Goal: Task Accomplishment & Management: Manage account settings

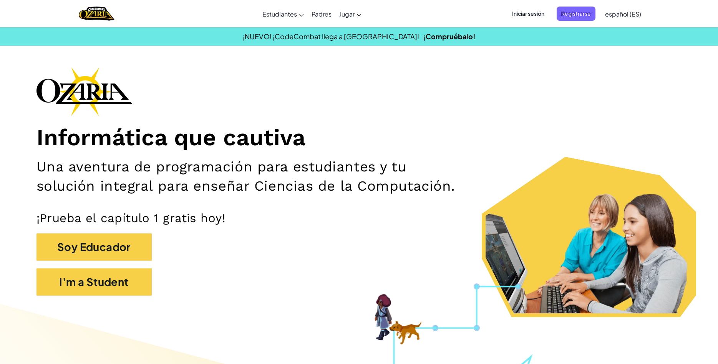
click at [221, 184] on h2 "Una aventura de programación para estudiantes y tu solución integral para enseñ…" at bounding box center [253, 176] width 433 height 38
click at [547, 13] on span "Iniciar sesión" at bounding box center [528, 14] width 41 height 14
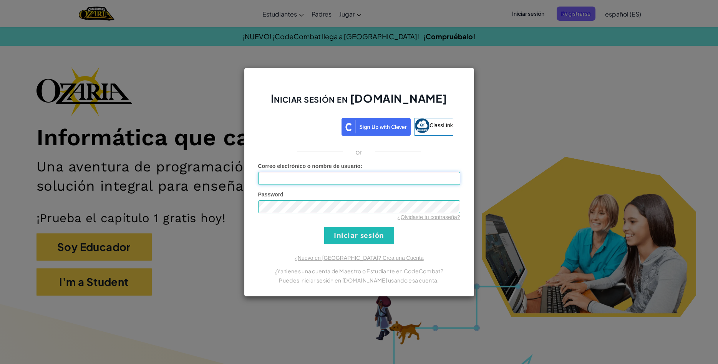
click at [327, 181] on input "Correo electrónico o nombre de usuario :" at bounding box center [359, 178] width 202 height 13
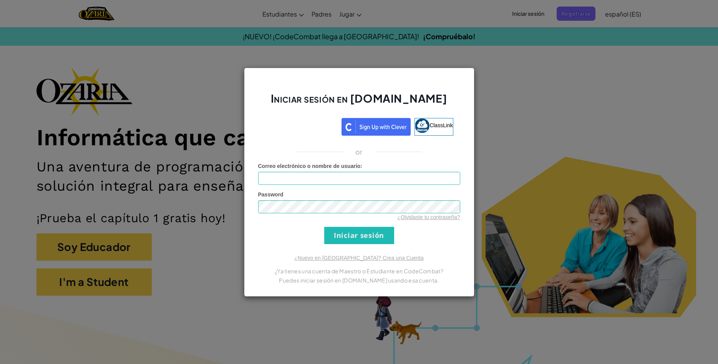
click at [313, 133] on div "Acceder con Google. Se abre en una pestaña nueva" at bounding box center [301, 125] width 73 height 17
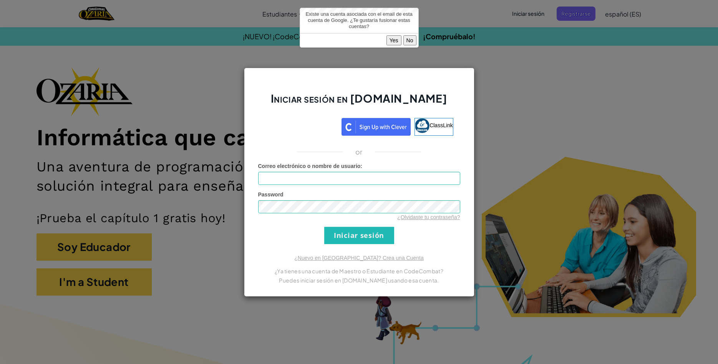
click at [396, 35] on button "Yes" at bounding box center [394, 40] width 15 height 10
